Goal: Task Accomplishment & Management: Complete application form

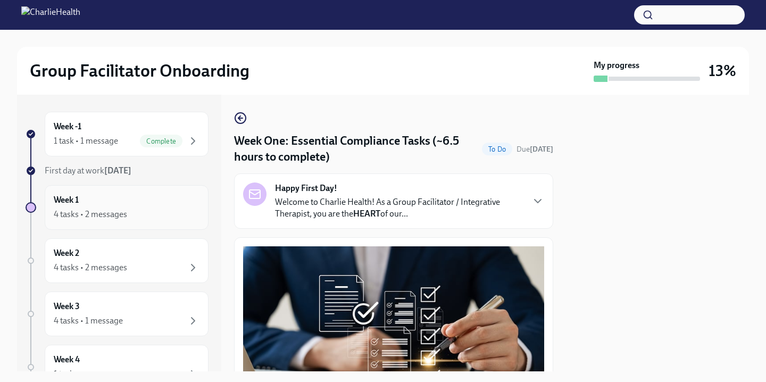
click at [178, 206] on div "Week 1 4 tasks • 2 messages" at bounding box center [127, 207] width 146 height 27
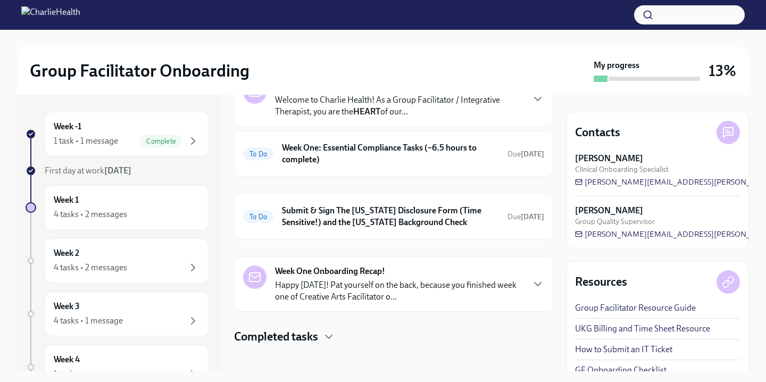
scroll to position [80, 0]
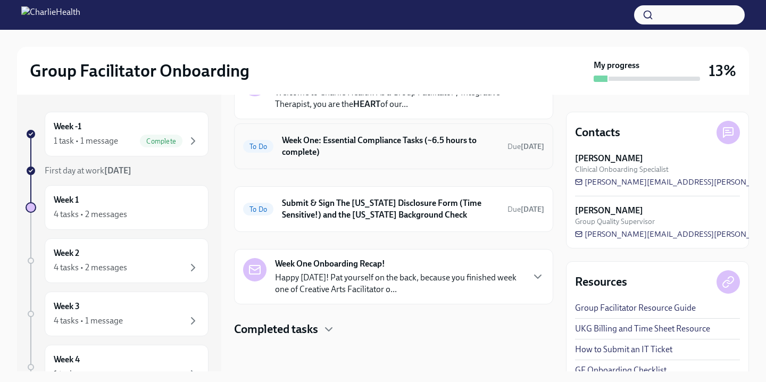
click at [424, 155] on h6 "Week One: Essential Compliance Tasks (~6.5 hours to complete)" at bounding box center [390, 146] width 217 height 23
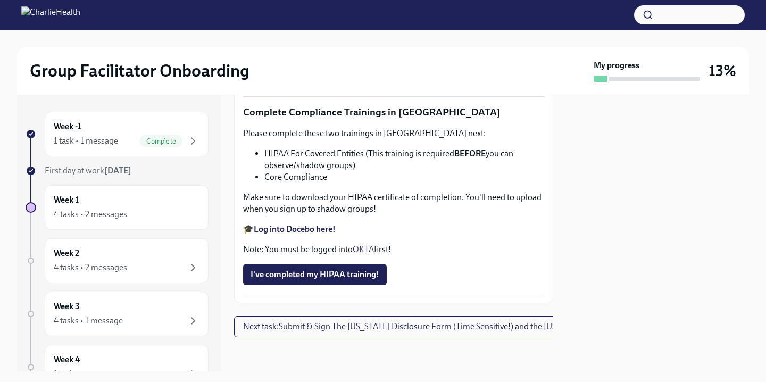
scroll to position [2381, 0]
click at [354, 82] on span "Upload [US_STATE] Mandated Reporter Certificate" at bounding box center [350, 77] width 198 height 11
click at [0, 0] on input "Upload [US_STATE] Mandated Reporter Certificate" at bounding box center [0, 0] width 0 height 0
click at [142, 210] on div "4 tasks • 2 messages" at bounding box center [127, 214] width 146 height 13
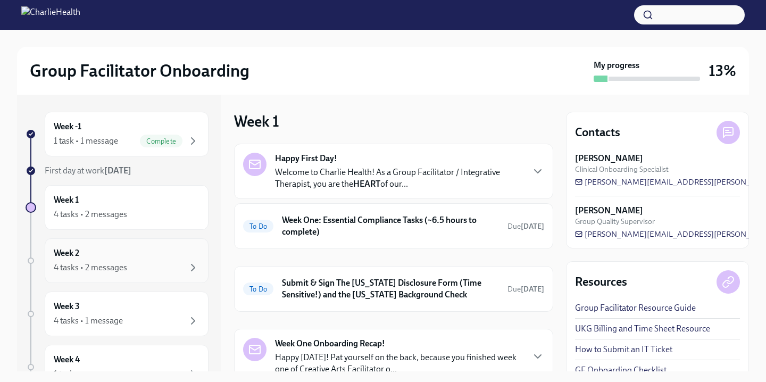
click at [137, 252] on div "Week 2 4 tasks • 2 messages" at bounding box center [127, 260] width 146 height 27
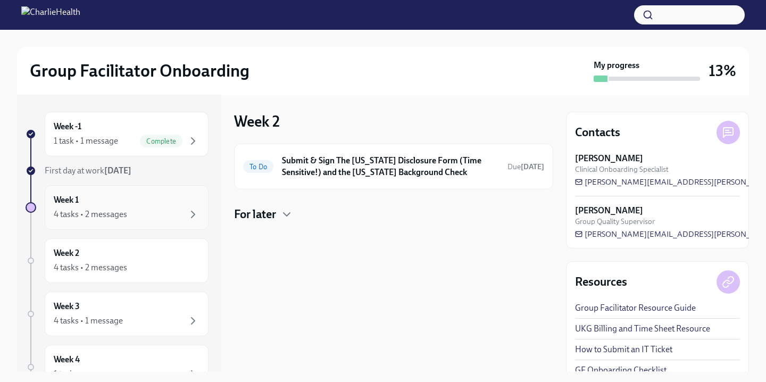
click at [147, 201] on div "Week 1 4 tasks • 2 messages" at bounding box center [127, 207] width 146 height 27
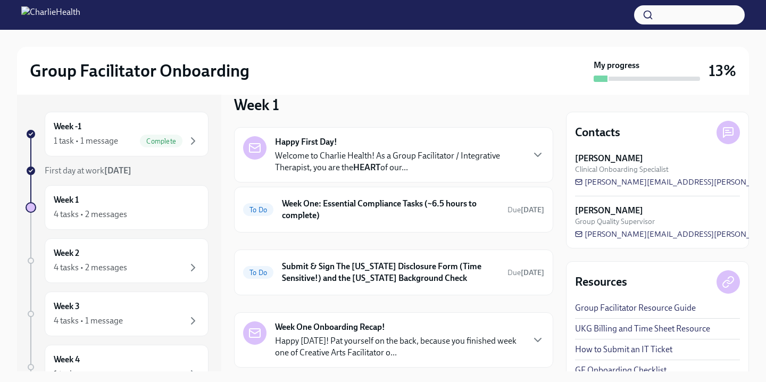
scroll to position [13, 0]
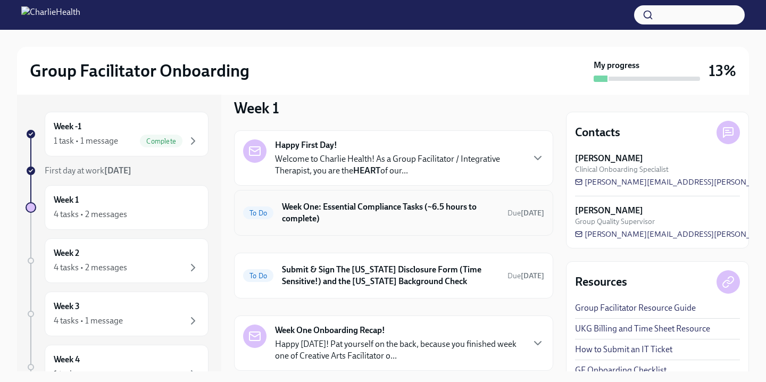
click at [390, 217] on h6 "Week One: Essential Compliance Tasks (~6.5 hours to complete)" at bounding box center [390, 212] width 217 height 23
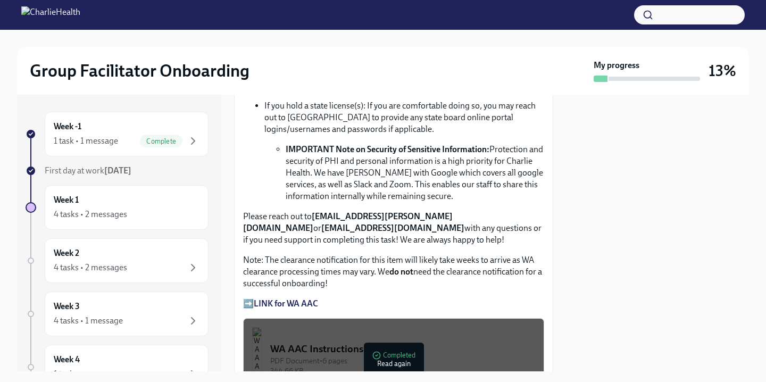
scroll to position [780, 0]
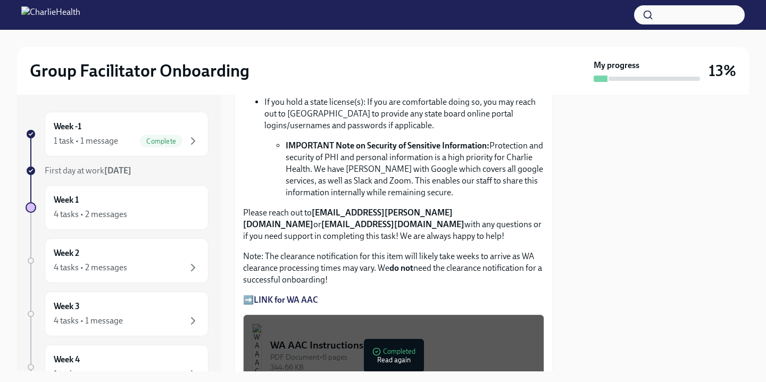
click at [310, 299] on strong "LINK for WA AAC" at bounding box center [286, 300] width 64 height 10
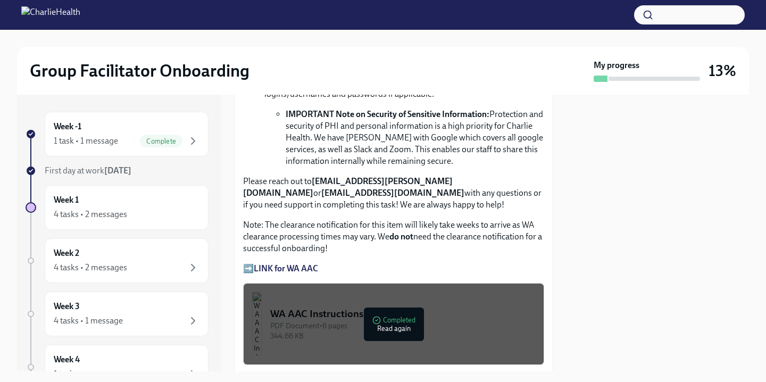
scroll to position [845, 0]
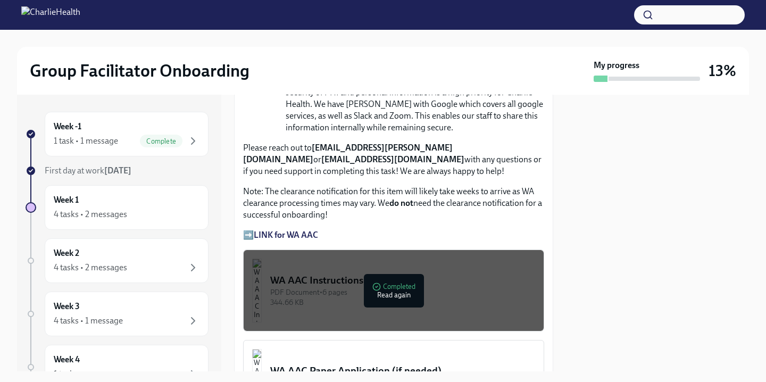
click at [352, 283] on div "WA AAC Instructions" at bounding box center [402, 280] width 265 height 14
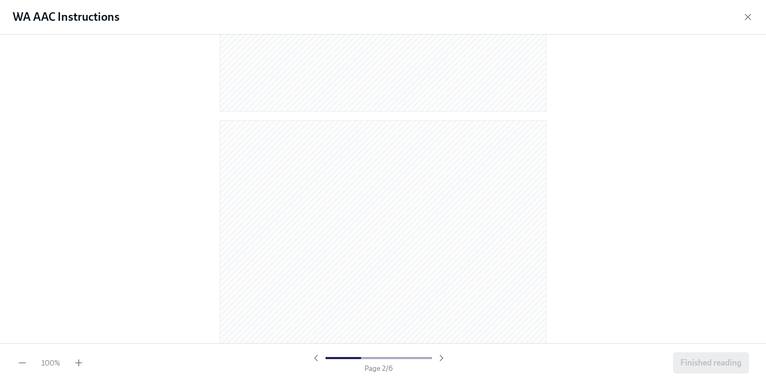
scroll to position [363, 0]
click at [748, 18] on icon "button" at bounding box center [747, 16] width 5 height 5
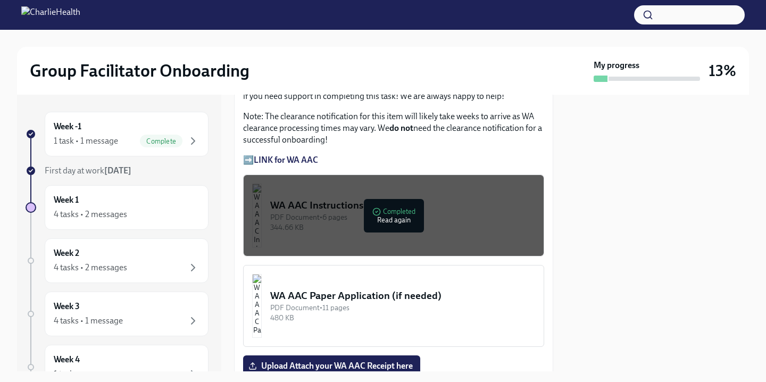
scroll to position [968, 0]
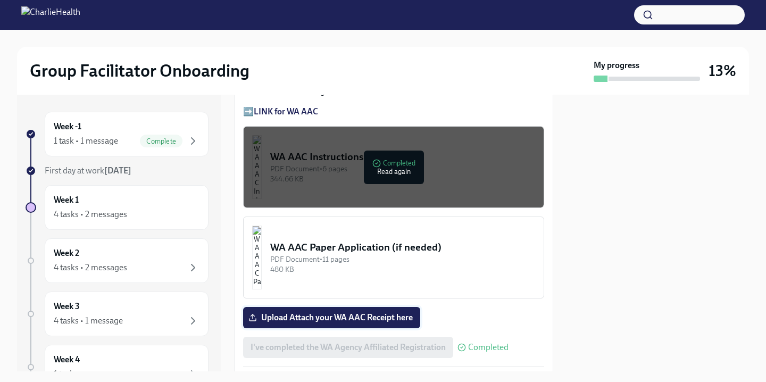
click at [370, 321] on span "Upload Attach your WA AAC Receipt here" at bounding box center [332, 317] width 162 height 11
click at [0, 0] on input "Upload Attach your WA AAC Receipt here" at bounding box center [0, 0] width 0 height 0
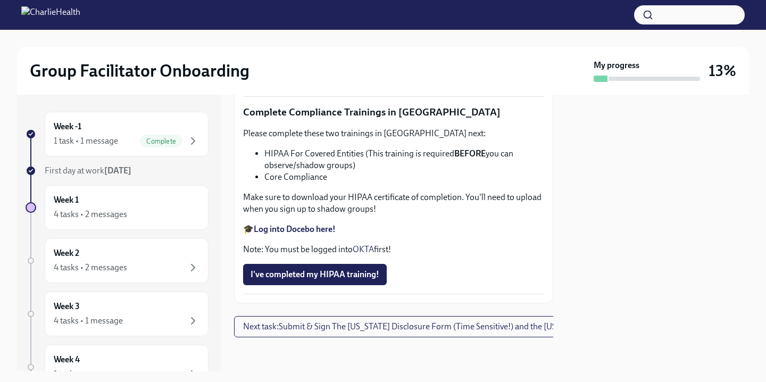
scroll to position [2575, 0]
